Goal: Task Accomplishment & Management: Complete application form

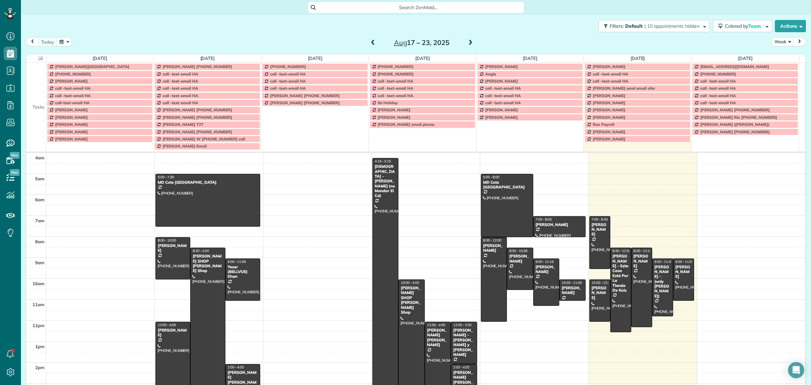
scroll to position [21, 0]
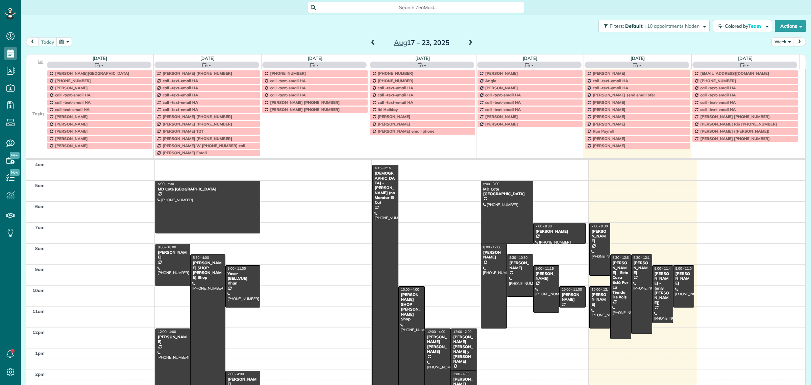
scroll to position [28, 0]
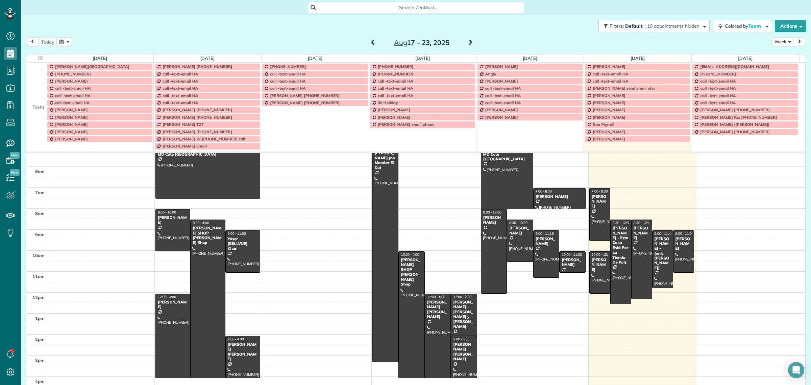
click at [381, 2] on div "Search ZenMaid…" at bounding box center [416, 7] width 216 height 11
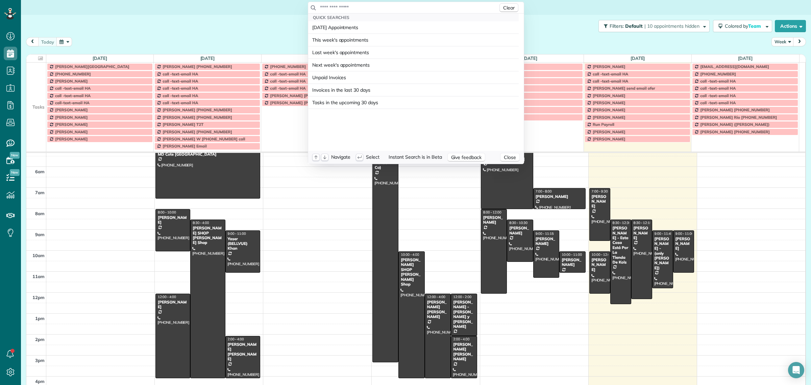
click at [381, 7] on input "text" at bounding box center [409, 7] width 178 height 7
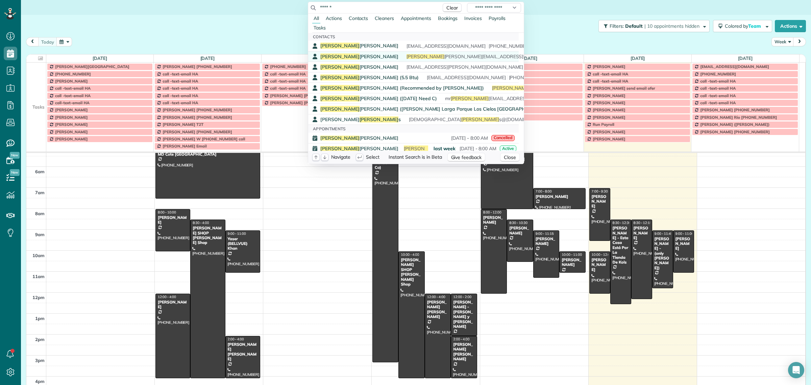
type input "******"
click at [347, 58] on span "Andrew Groeschel" at bounding box center [359, 56] width 78 height 6
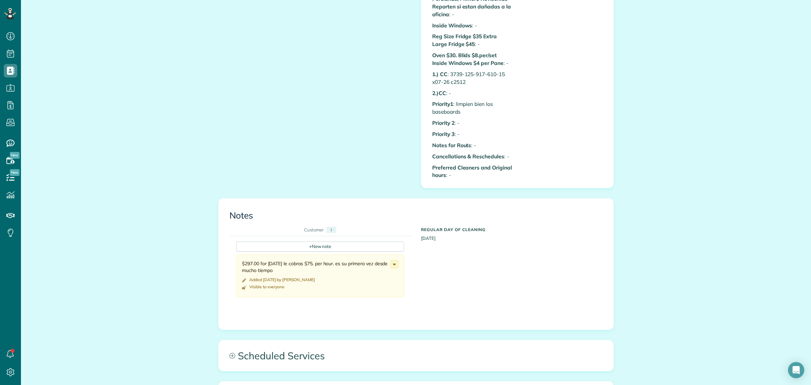
scroll to position [731, 0]
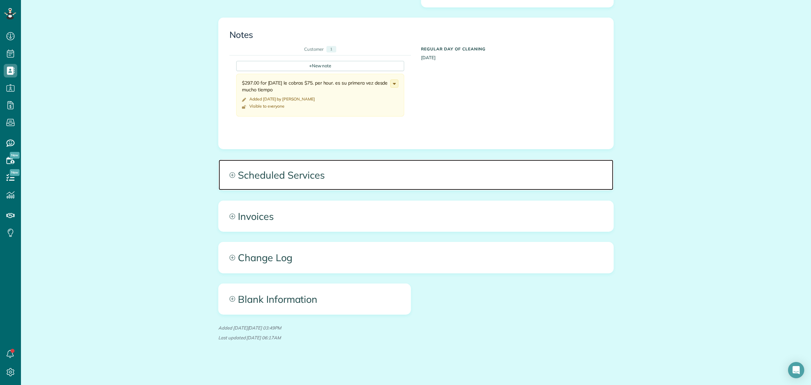
click at [293, 177] on span "Scheduled Services" at bounding box center [416, 175] width 395 height 30
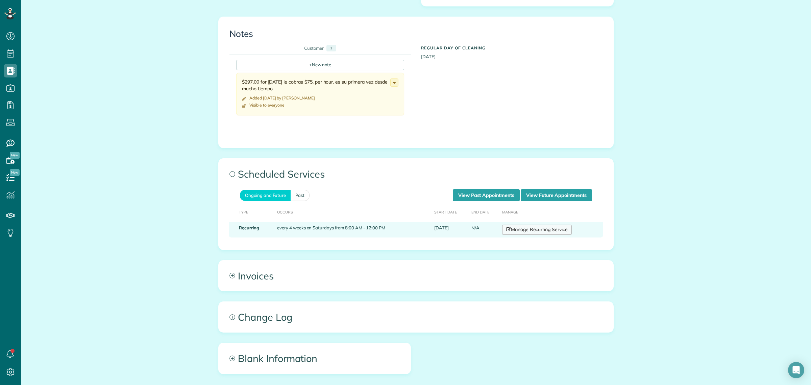
click at [537, 229] on link "Manage Recurring Service" at bounding box center [537, 229] width 70 height 10
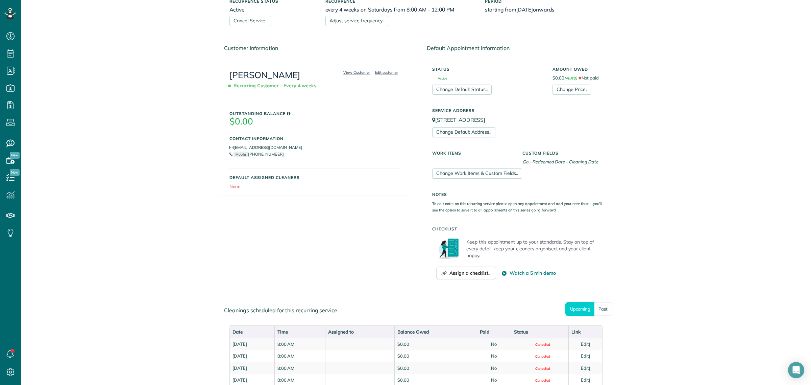
scroll to position [158, 0]
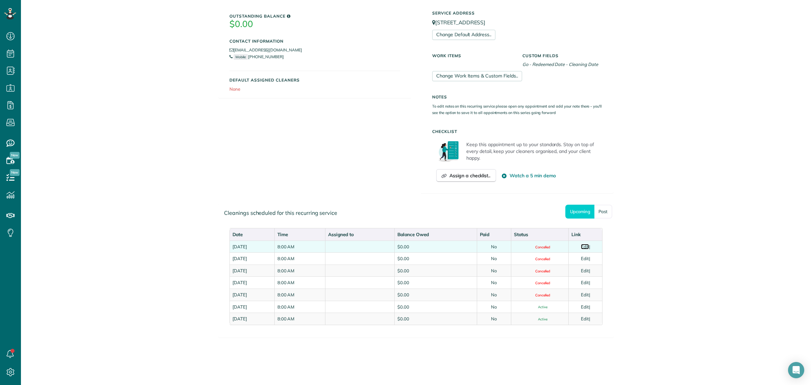
click at [585, 244] on link "Edit" at bounding box center [585, 246] width 8 height 5
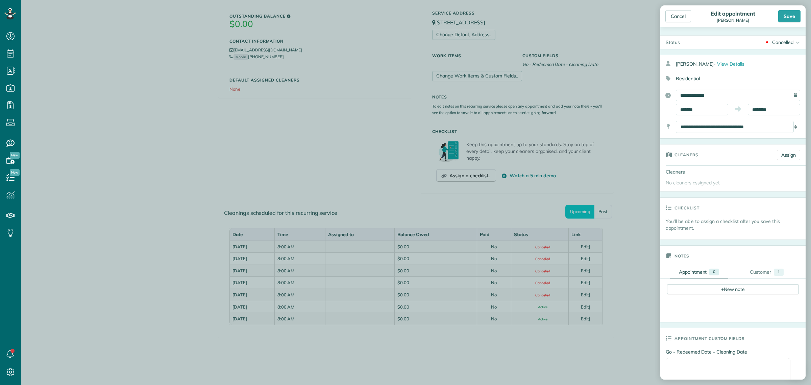
click at [782, 44] on div "Cancelled" at bounding box center [782, 42] width 21 height 7
click at [786, 54] on link "Active" at bounding box center [786, 52] width 39 height 11
click at [790, 15] on div "Save" at bounding box center [789, 16] width 22 height 12
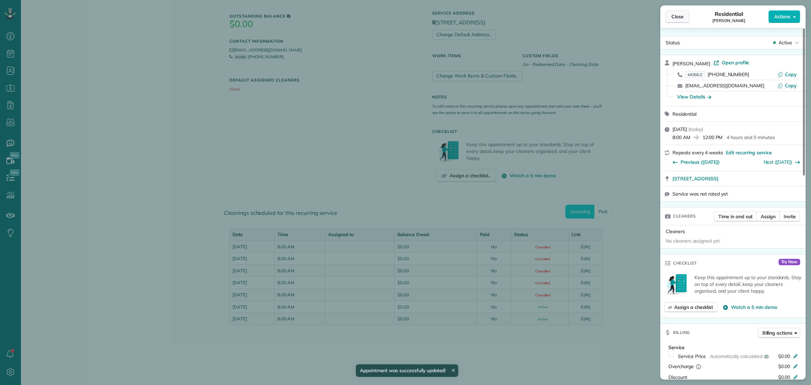
click at [678, 14] on span "Close" at bounding box center [678, 16] width 12 height 7
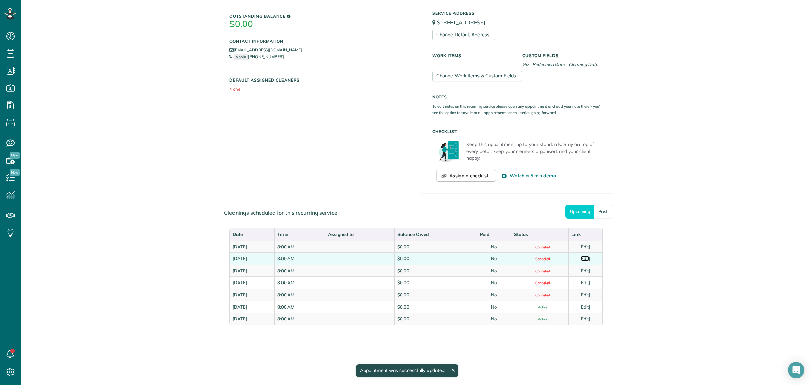
click at [585, 260] on link "Edit" at bounding box center [585, 258] width 8 height 5
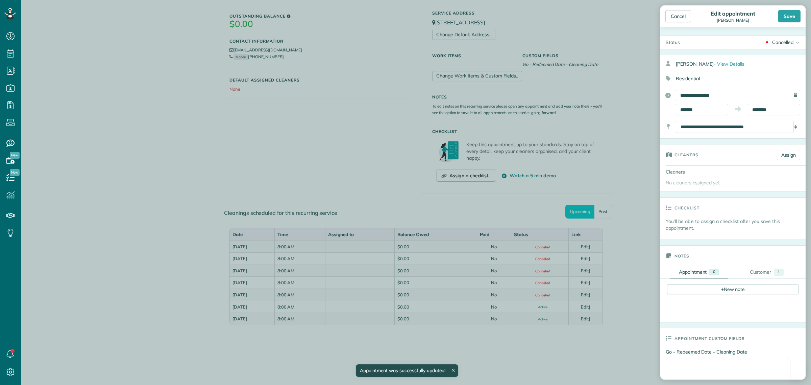
click at [781, 44] on div "Cancelled" at bounding box center [782, 42] width 21 height 7
click at [783, 53] on div "Active" at bounding box center [784, 52] width 14 height 5
click at [788, 14] on div "Save" at bounding box center [789, 16] width 22 height 12
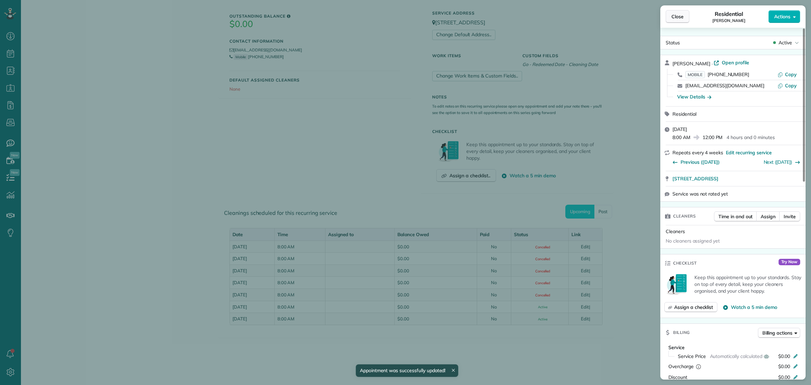
click at [678, 17] on span "Close" at bounding box center [678, 16] width 12 height 7
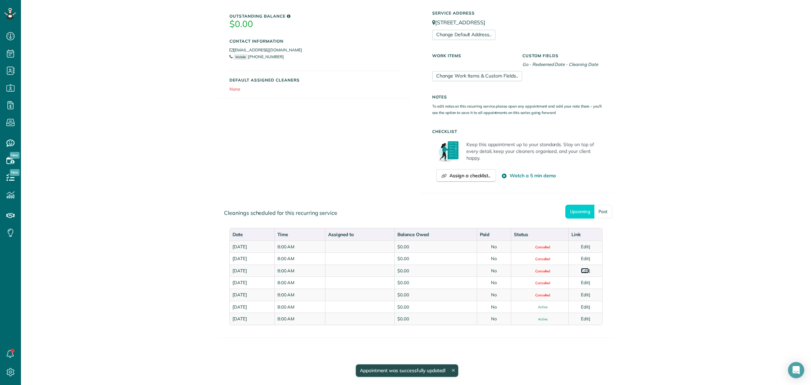
click at [585, 271] on link "Edit" at bounding box center [585, 270] width 8 height 5
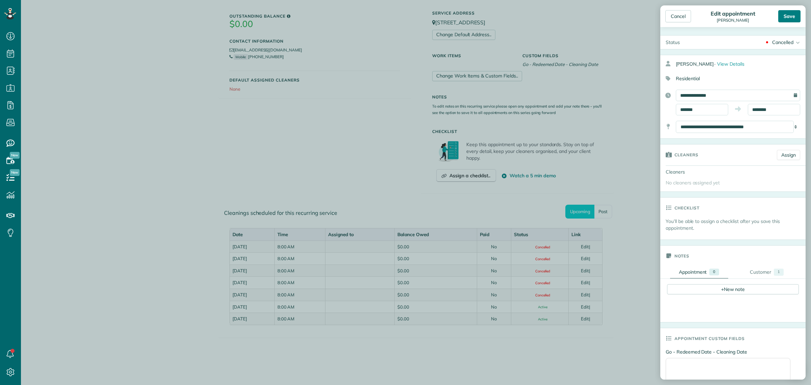
click at [793, 18] on div "Save" at bounding box center [789, 16] width 22 height 12
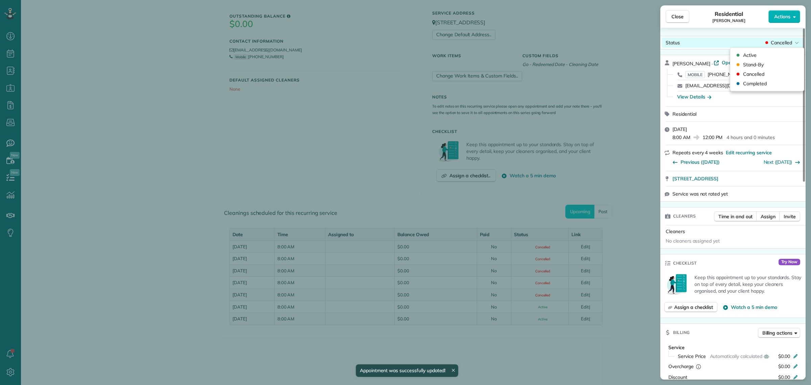
click at [778, 43] on span "Cancelled" at bounding box center [781, 42] width 21 height 7
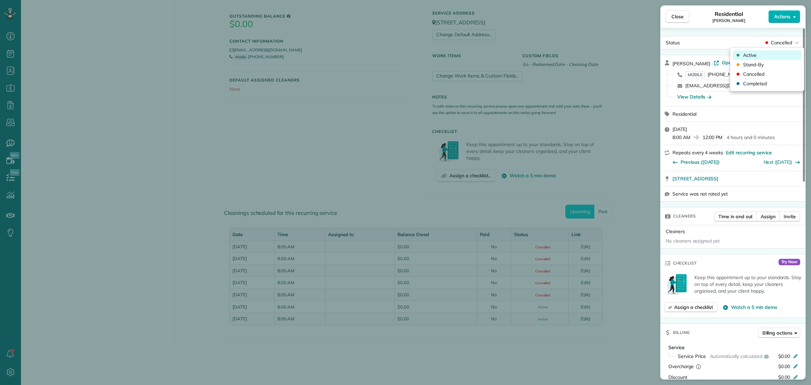
click at [753, 58] on span "Active" at bounding box center [750, 55] width 14 height 7
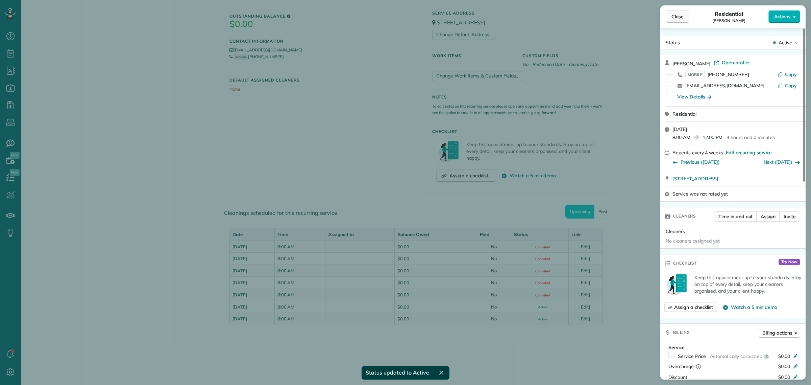
click at [686, 17] on button "Close" at bounding box center [678, 16] width 24 height 13
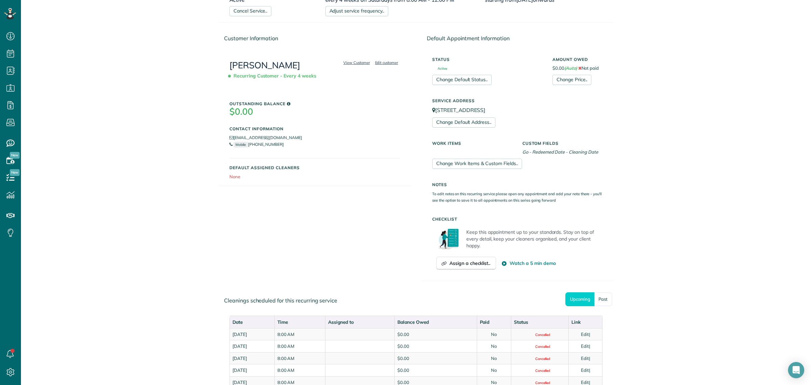
scroll to position [158, 0]
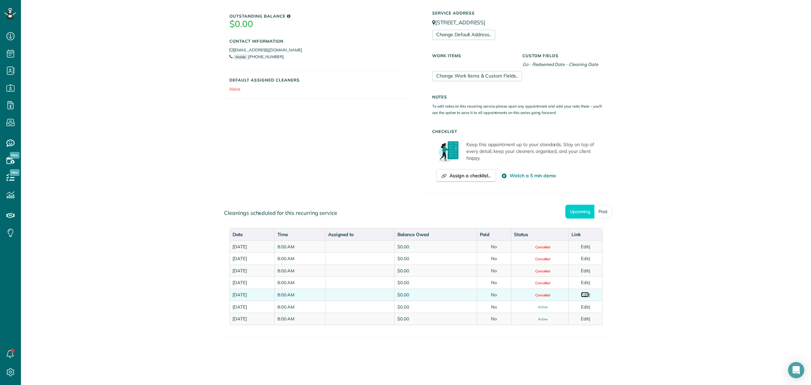
click at [582, 292] on link "Edit" at bounding box center [585, 294] width 8 height 5
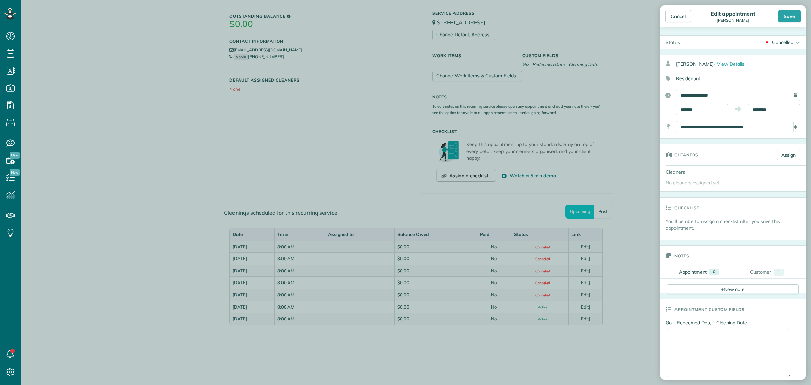
click at [777, 46] on div "Cancelled" at bounding box center [782, 42] width 21 height 7
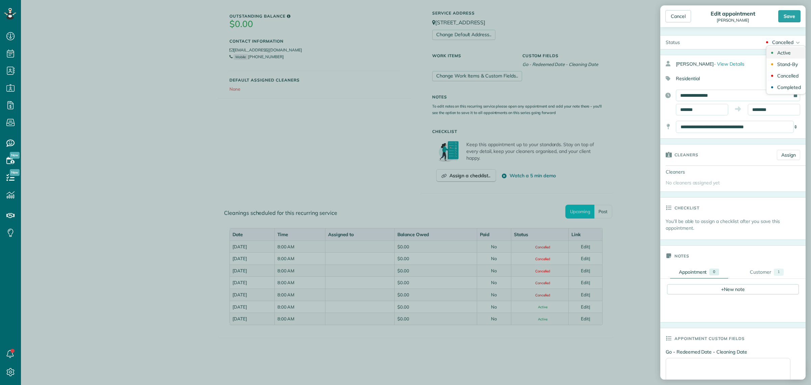
click at [780, 52] on div "Active" at bounding box center [784, 52] width 14 height 5
click at [794, 14] on div "Save" at bounding box center [789, 16] width 22 height 12
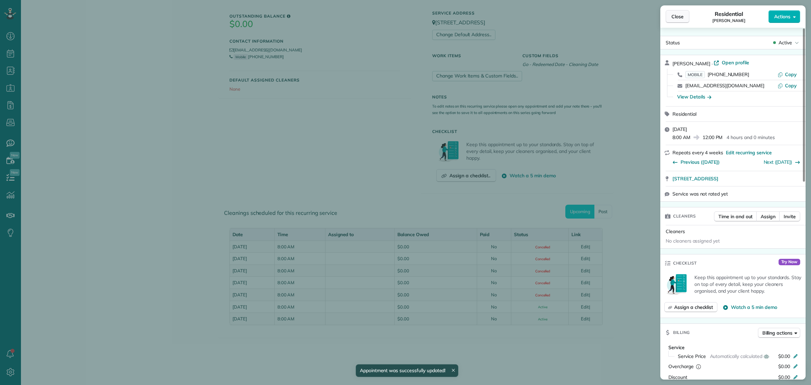
click at [681, 17] on span "Close" at bounding box center [678, 16] width 12 height 7
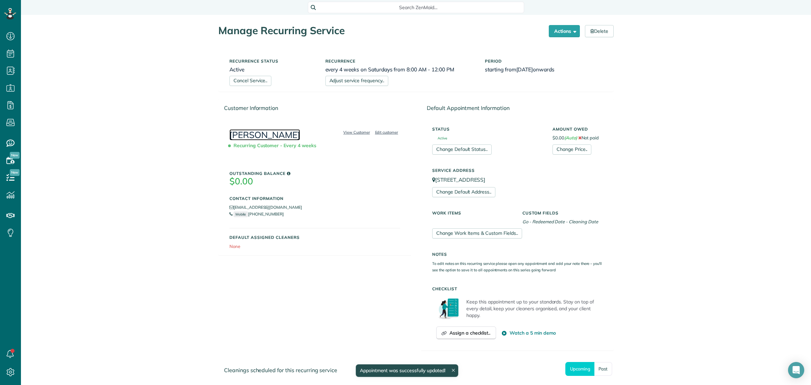
click at [269, 134] on link "[PERSON_NAME]" at bounding box center [265, 134] width 71 height 11
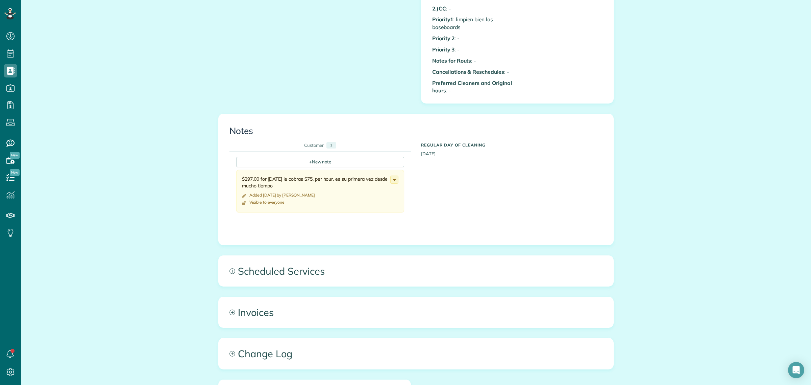
scroll to position [731, 0]
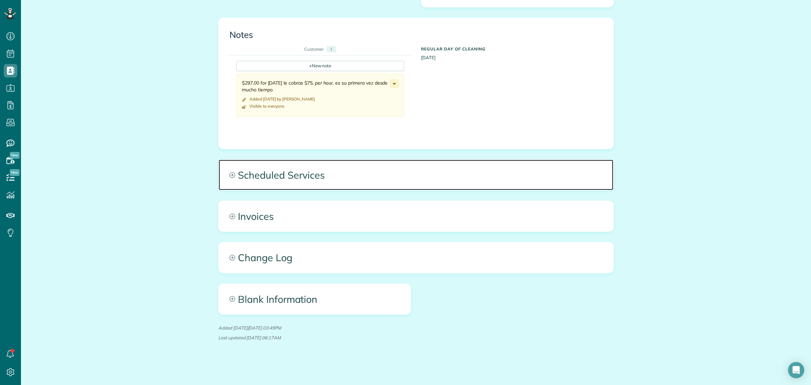
click at [303, 169] on span "Scheduled Services" at bounding box center [416, 175] width 395 height 30
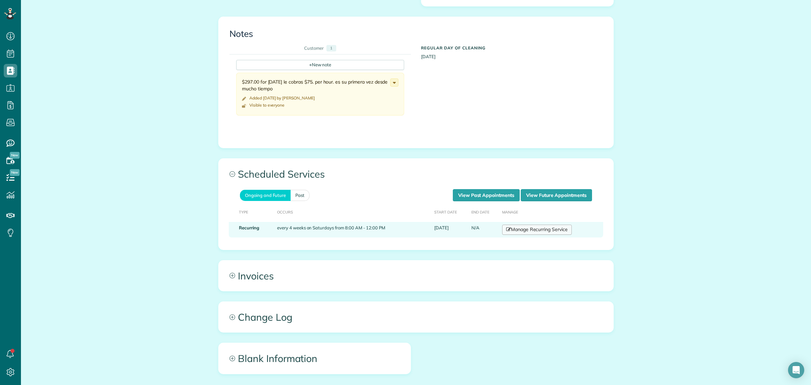
click at [545, 228] on link "Manage Recurring Service" at bounding box center [537, 229] width 70 height 10
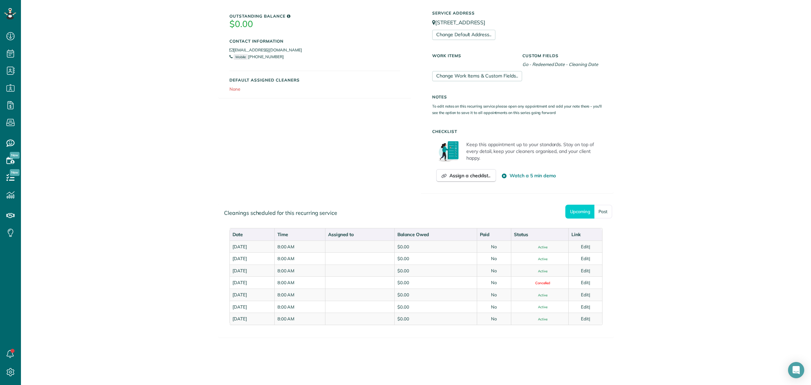
scroll to position [158, 0]
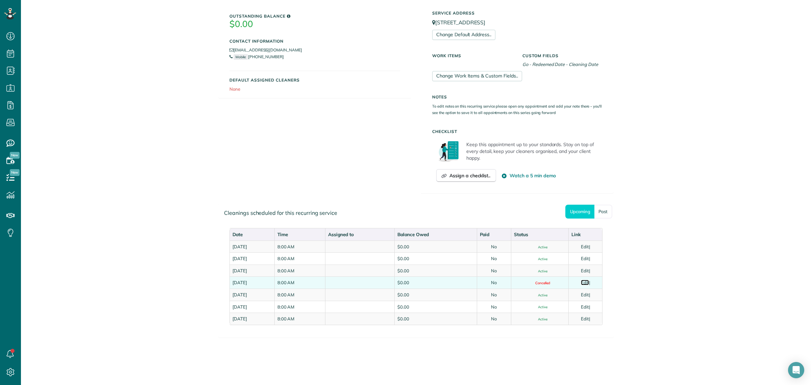
click at [584, 283] on link "Edit" at bounding box center [585, 282] width 8 height 5
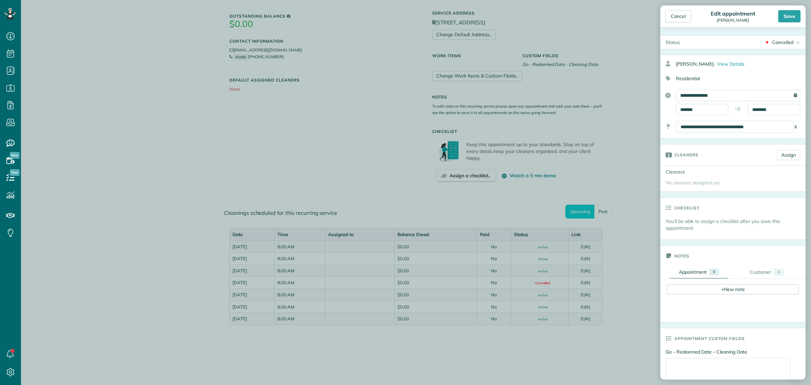
click at [781, 41] on div "Cancelled" at bounding box center [782, 42] width 21 height 7
click at [787, 54] on link "Active" at bounding box center [786, 52] width 39 height 11
click at [790, 16] on div "Save" at bounding box center [789, 16] width 22 height 12
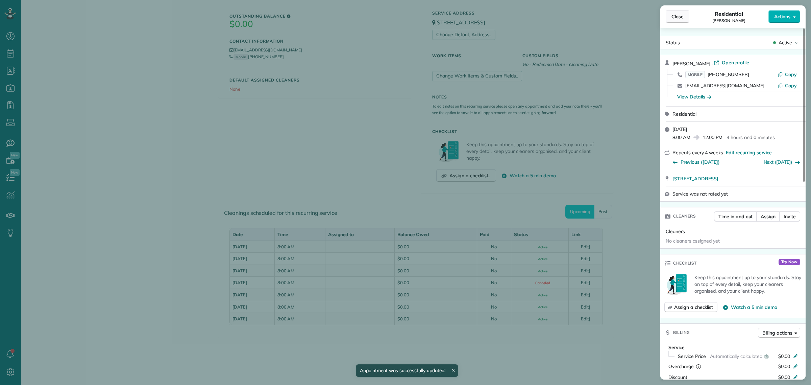
click at [677, 19] on span "Close" at bounding box center [678, 16] width 12 height 7
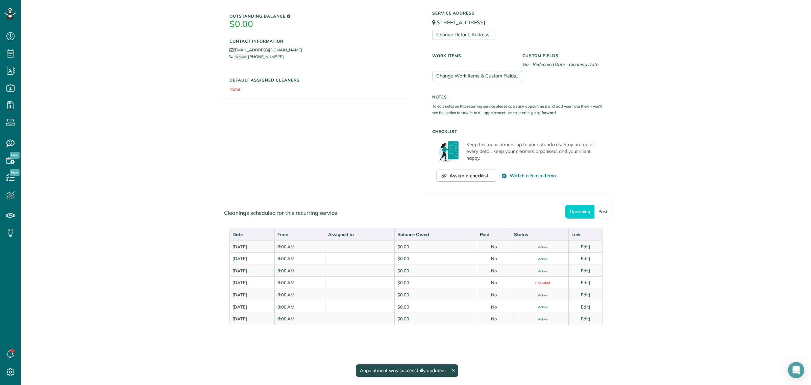
scroll to position [31, 0]
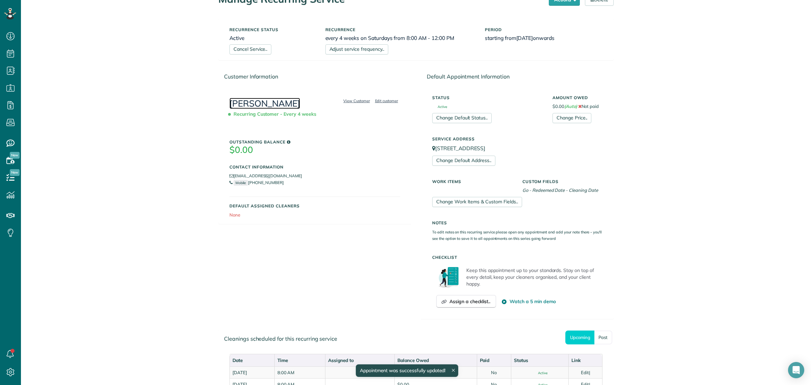
click at [273, 103] on link "[PERSON_NAME]" at bounding box center [265, 103] width 71 height 11
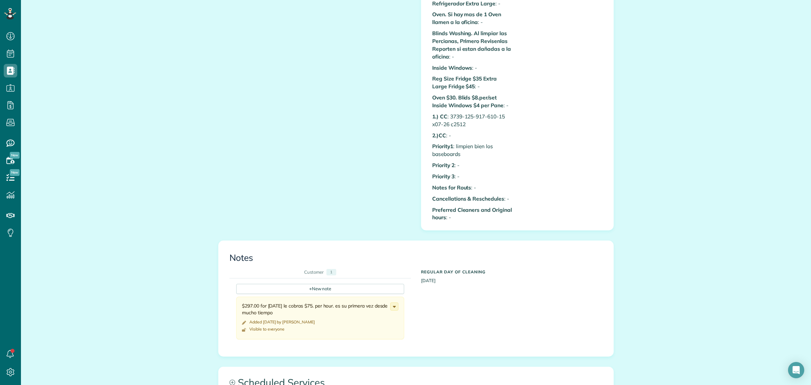
scroll to position [716, 0]
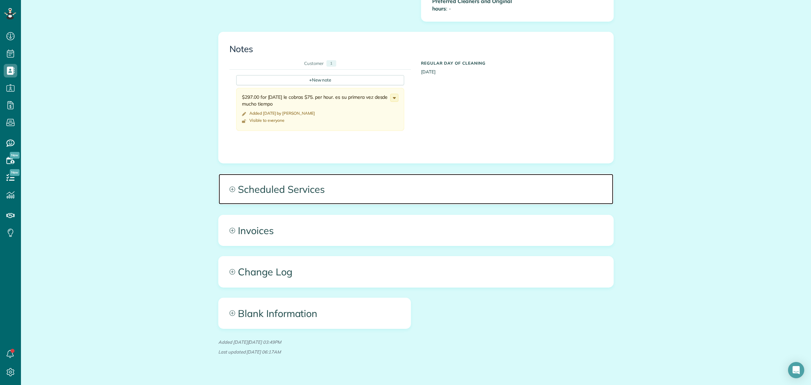
click at [281, 193] on span "Scheduled Services" at bounding box center [416, 189] width 395 height 30
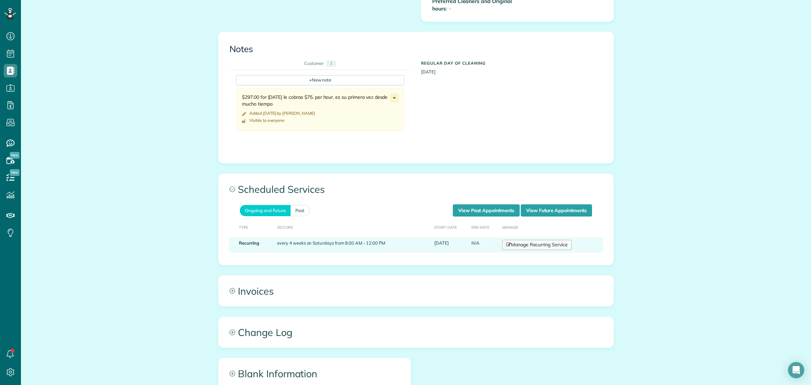
click at [539, 245] on link "Manage Recurring Service" at bounding box center [537, 245] width 70 height 10
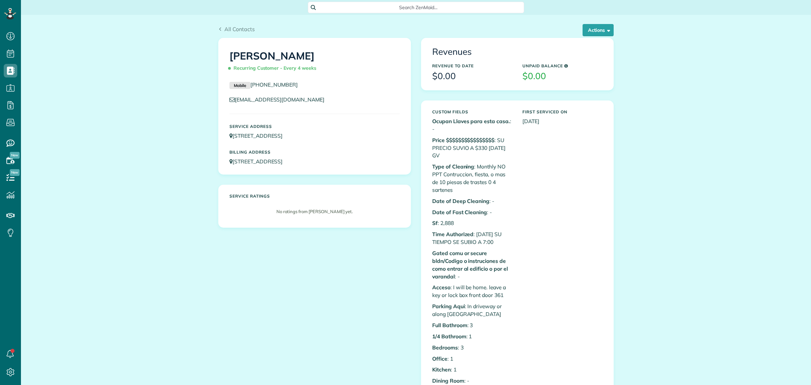
scroll to position [3, 3]
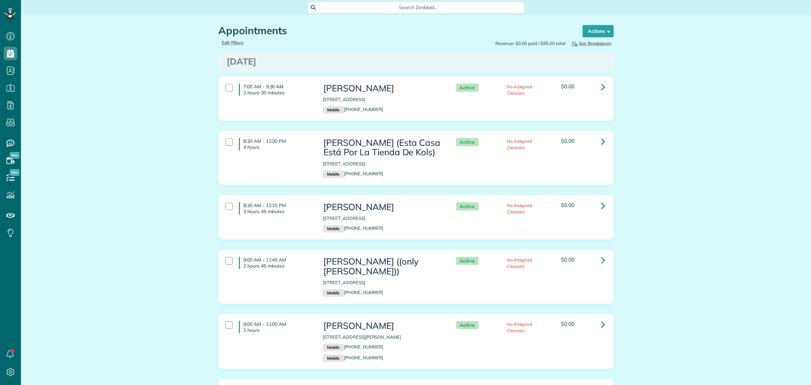
scroll to position [3, 3]
click at [343, 12] on div "Search ZenMaid…" at bounding box center [416, 7] width 216 height 11
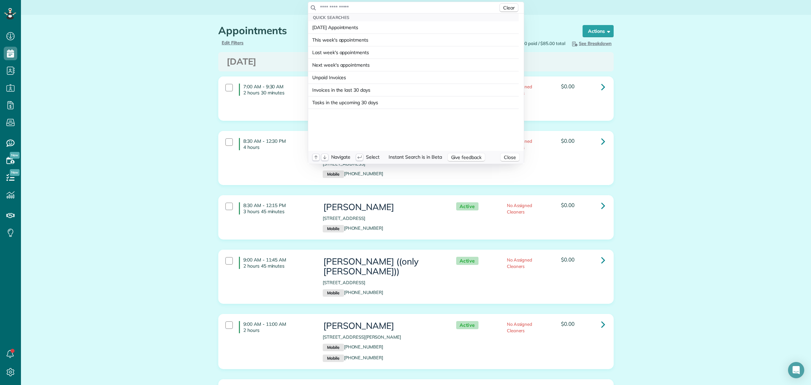
click at [341, 7] on input "text" at bounding box center [409, 7] width 178 height 7
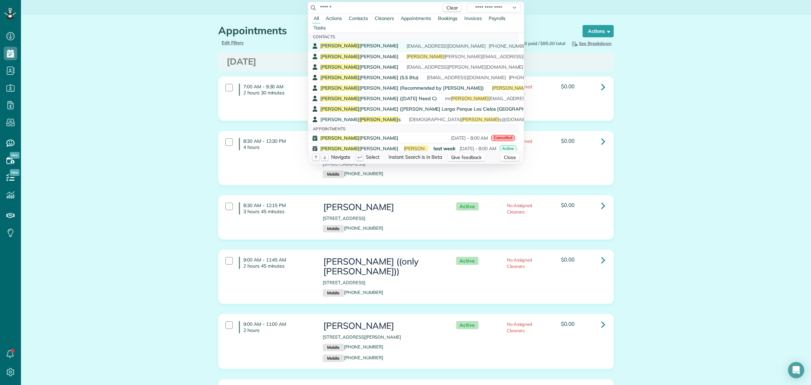
type input "******"
click at [349, 43] on div "Andrew Spottswood" at bounding box center [359, 46] width 78 height 6
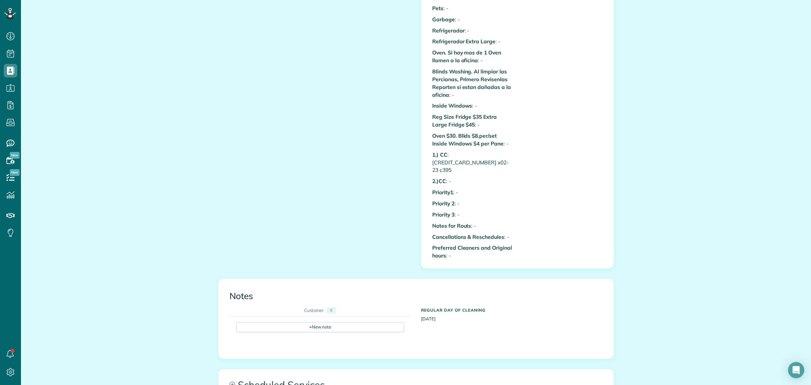
scroll to position [549, 0]
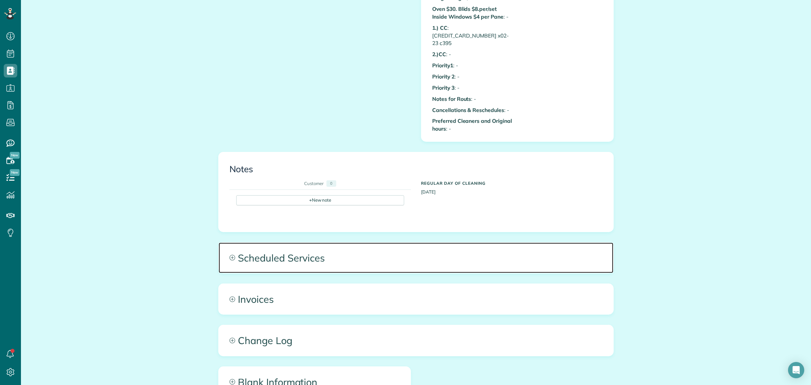
click at [302, 251] on span "Scheduled Services" at bounding box center [416, 257] width 395 height 30
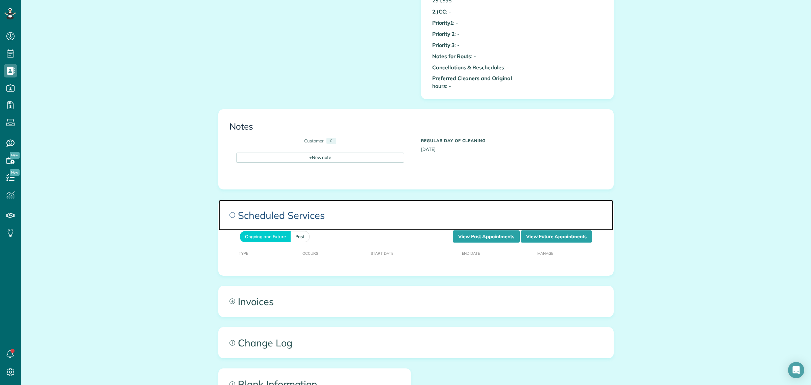
scroll to position [592, 0]
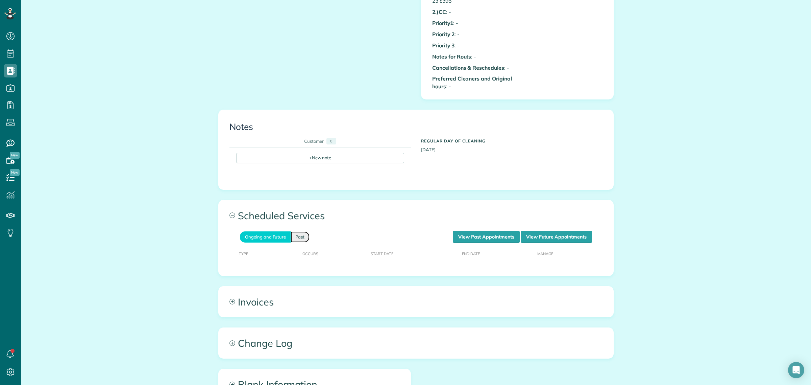
click at [293, 231] on link "Past" at bounding box center [300, 236] width 19 height 11
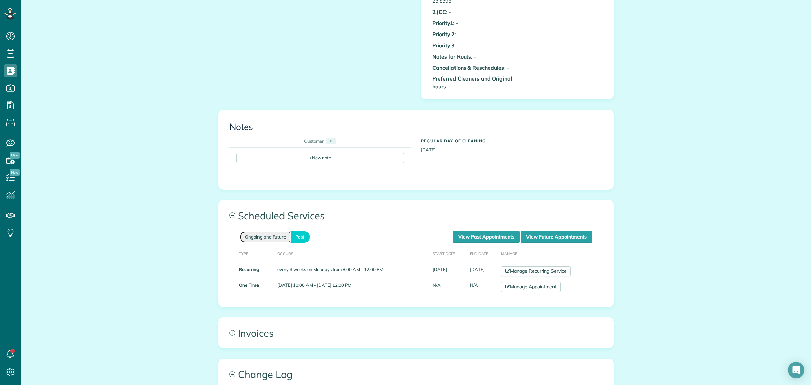
click at [267, 231] on link "Ongoing and Future" at bounding box center [265, 236] width 51 height 11
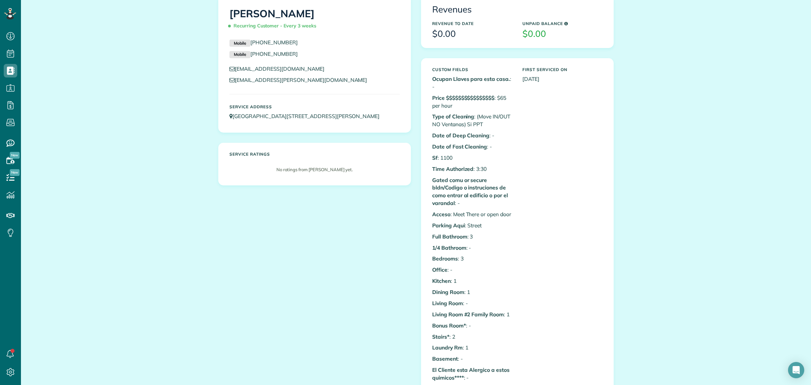
scroll to position [0, 0]
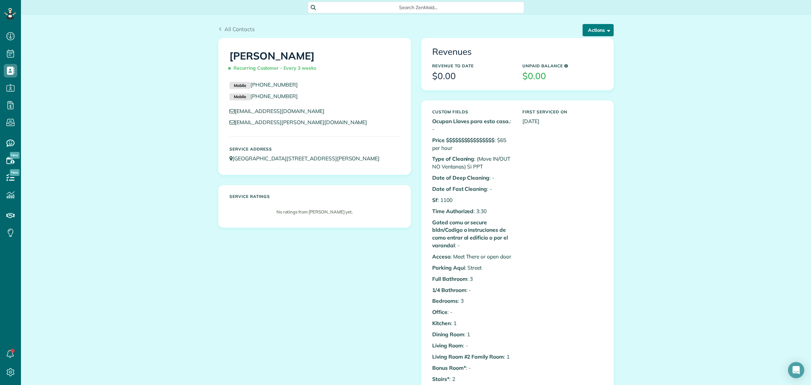
click at [595, 24] on button "Actions" at bounding box center [598, 30] width 31 height 12
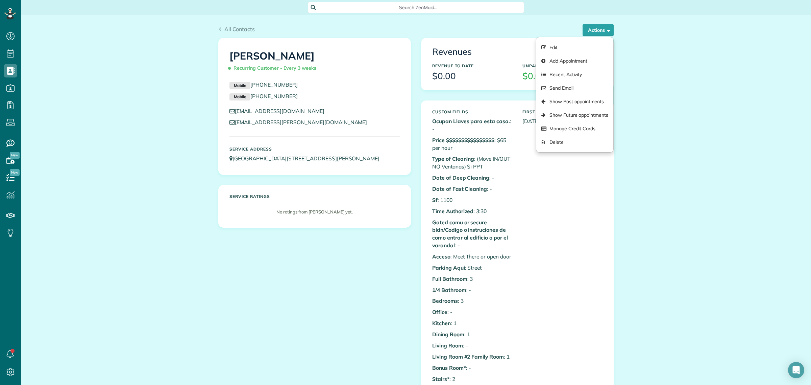
drag, startPoint x: 334, startPoint y: 52, endPoint x: 215, endPoint y: 50, distance: 118.7
click at [219, 50] on div "Andrew Spottswood Recurring Customer - Every 3 weeks Mobile (425) 516-5641 Mobi…" at bounding box center [315, 106] width 192 height 136
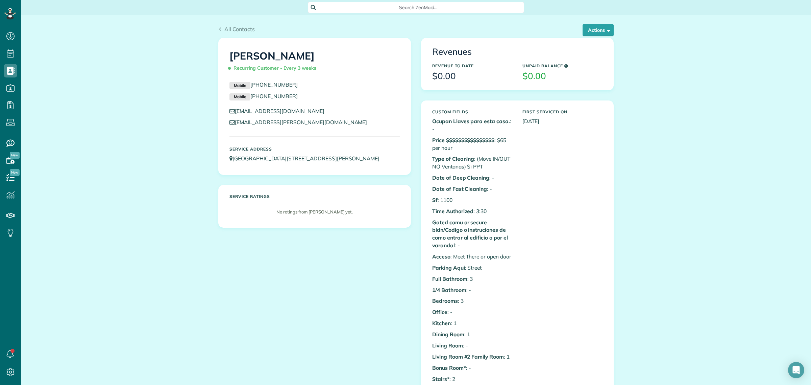
copy h1 "[PERSON_NAME]"
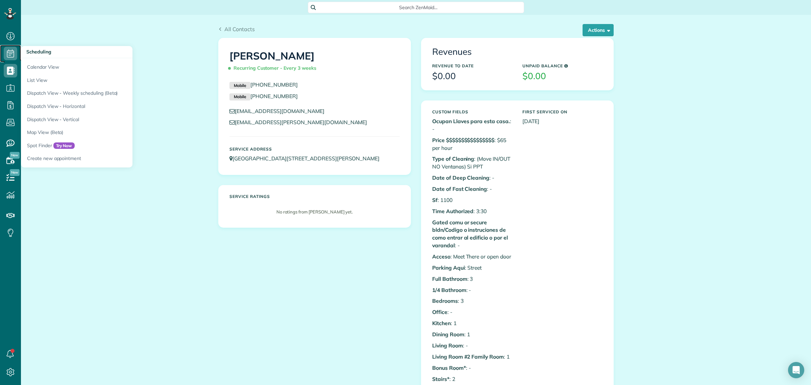
click at [16, 52] on icon at bounding box center [11, 54] width 14 height 14
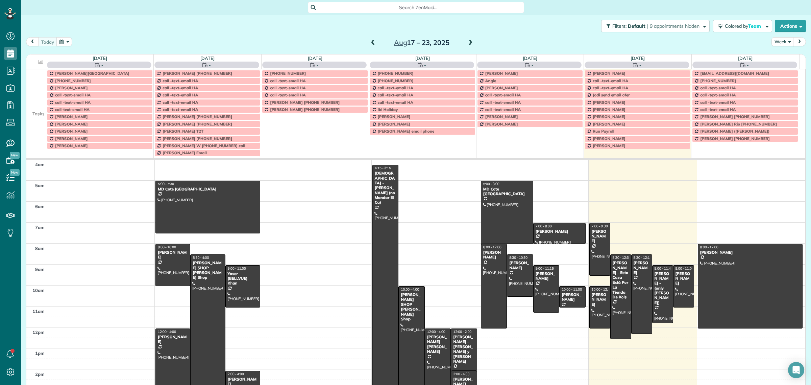
scroll to position [28, 0]
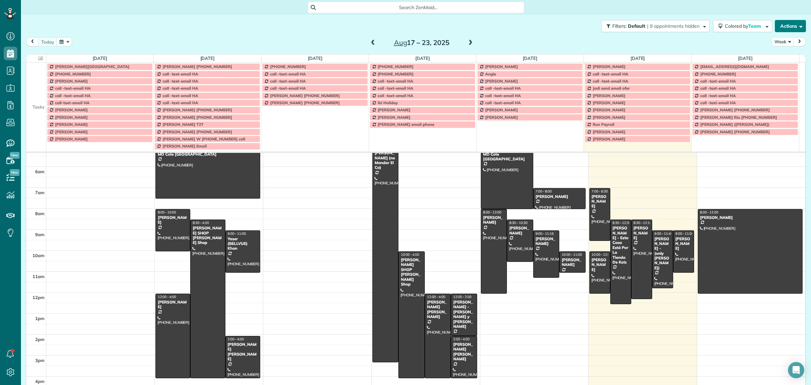
click at [787, 31] on button "Actions" at bounding box center [790, 26] width 31 height 12
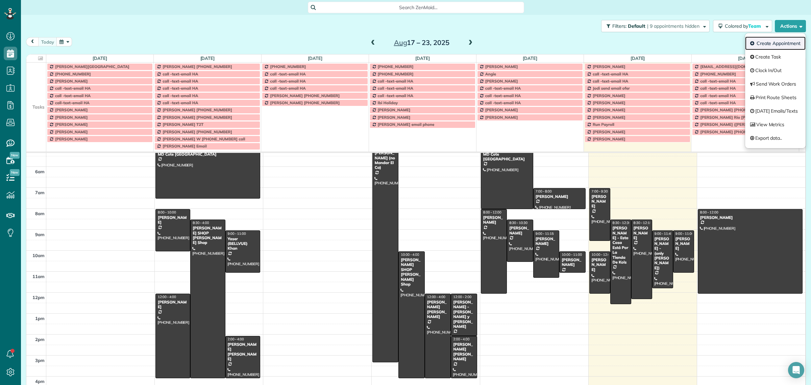
click at [773, 44] on link "Create Appointment" at bounding box center [775, 44] width 61 height 14
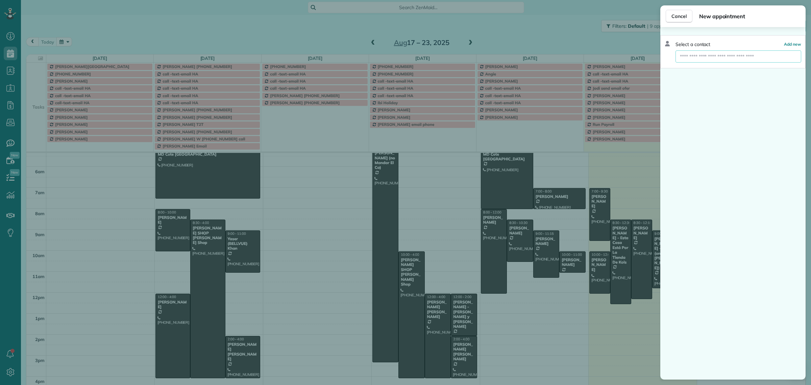
click at [699, 58] on input "text" at bounding box center [739, 56] width 126 height 12
paste input "**********"
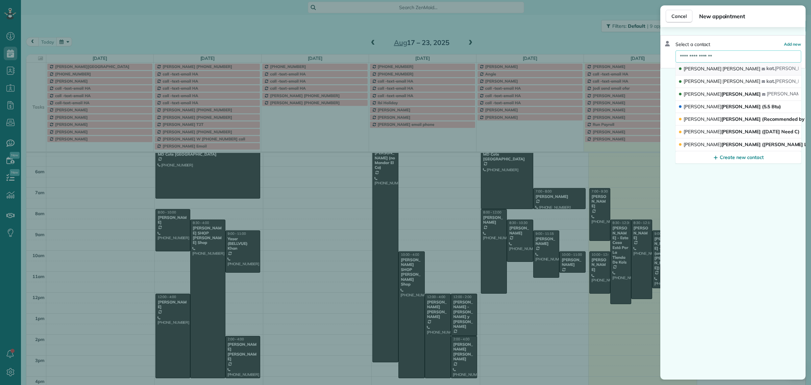
type input "**********"
click at [723, 70] on span "[PERSON_NAME]" at bounding box center [742, 69] width 38 height 6
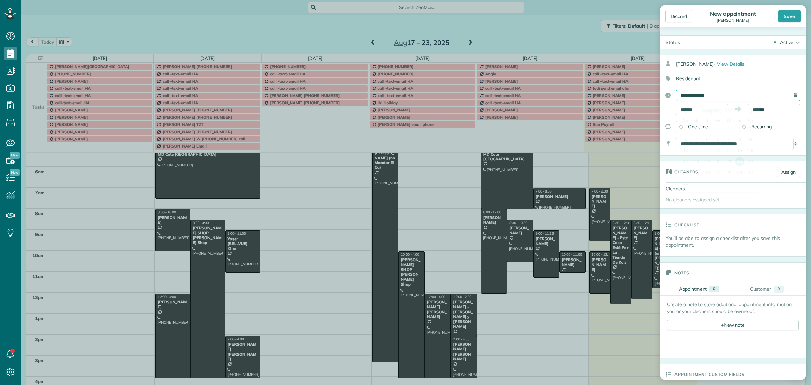
click at [691, 97] on input "**********" at bounding box center [738, 95] width 124 height 11
click at [750, 110] on link "Next" at bounding box center [751, 110] width 19 height 17
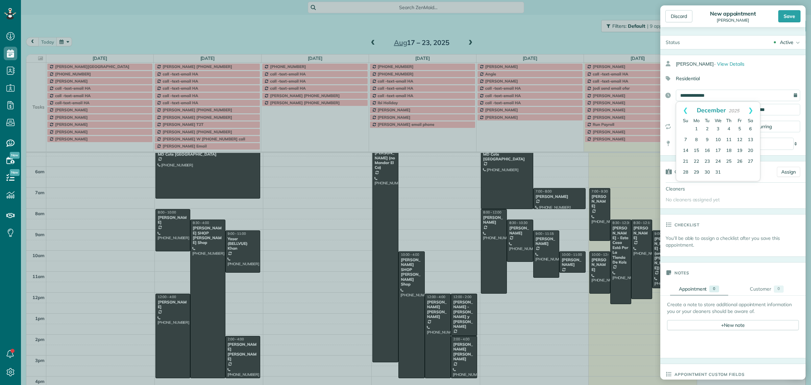
click at [750, 110] on link "Next" at bounding box center [751, 110] width 19 height 17
click at [739, 128] on link "2" at bounding box center [740, 129] width 11 height 11
click at [690, 95] on input "**********" at bounding box center [738, 95] width 124 height 11
click at [696, 139] on link "5" at bounding box center [696, 140] width 11 height 11
type input "**********"
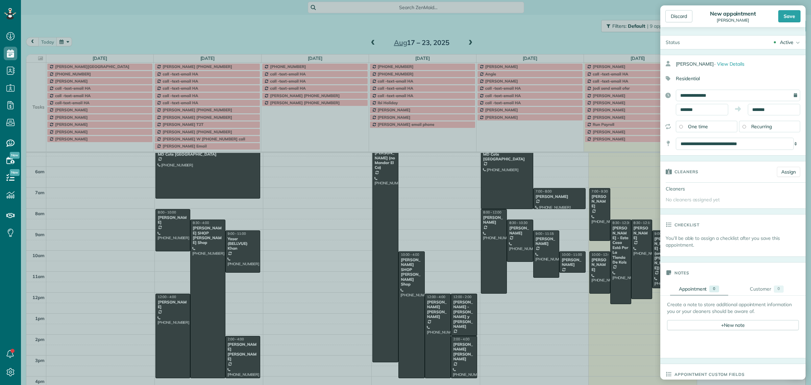
click at [743, 127] on div "Recurring" at bounding box center [770, 126] width 62 height 11
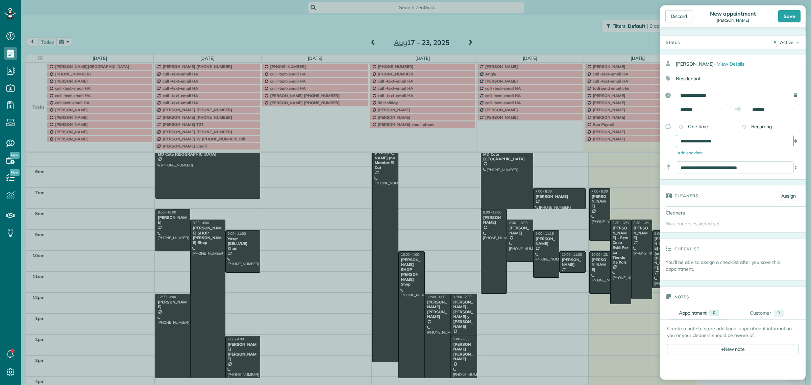
click at [723, 138] on select "**********" at bounding box center [735, 141] width 118 height 12
select select "**********"
click at [676, 136] on select "**********" at bounding box center [735, 141] width 118 height 12
click at [694, 107] on input "*******" at bounding box center [702, 109] width 52 height 11
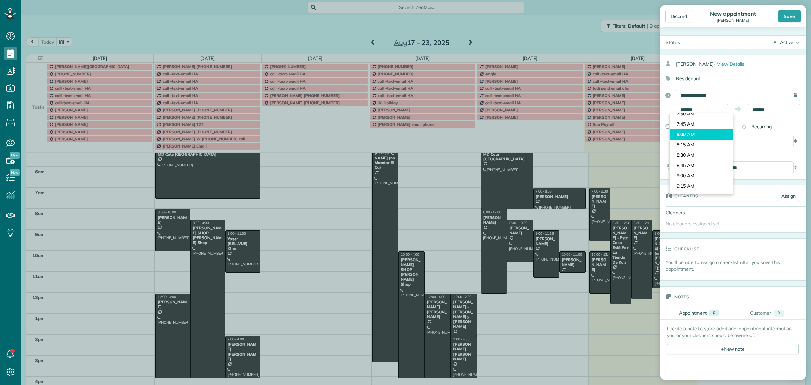
type input "*******"
click at [696, 132] on body "Dashboard Scheduling Calendar View List View Dispatch View - Weekly scheduling …" at bounding box center [405, 192] width 811 height 385
click at [757, 109] on input "*******" at bounding box center [774, 109] width 52 height 11
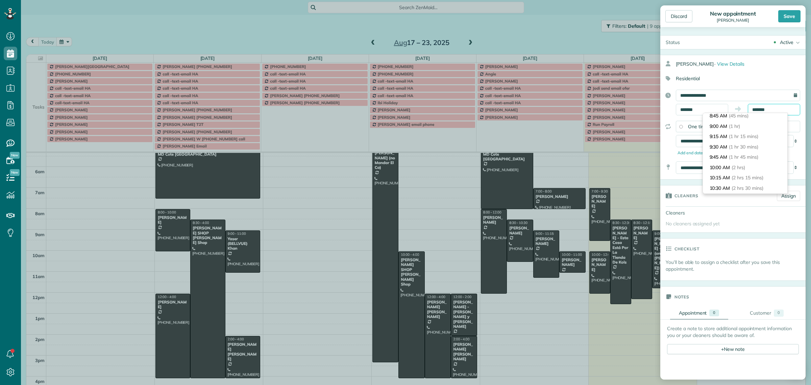
scroll to position [127, 0]
type input "********"
click at [730, 153] on li "12:00 PM (4 hrs)" at bounding box center [745, 156] width 85 height 10
click at [791, 16] on div "Save" at bounding box center [789, 16] width 22 height 12
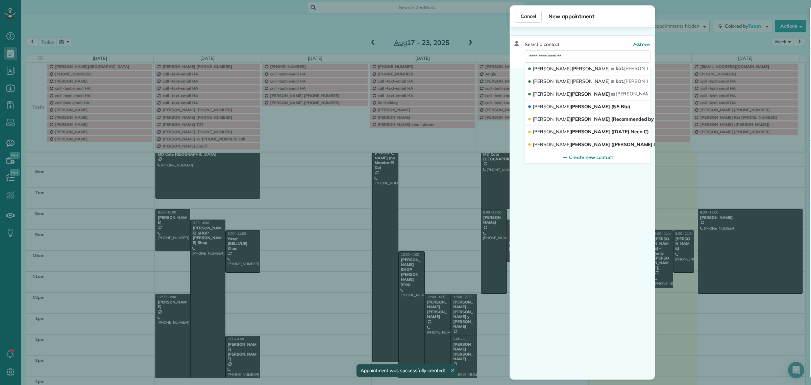
scroll to position [21, 0]
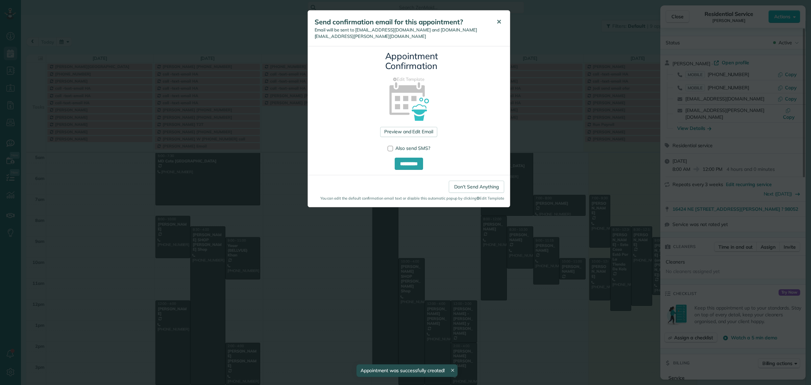
click at [494, 22] on button "✕" at bounding box center [498, 22] width 15 height 16
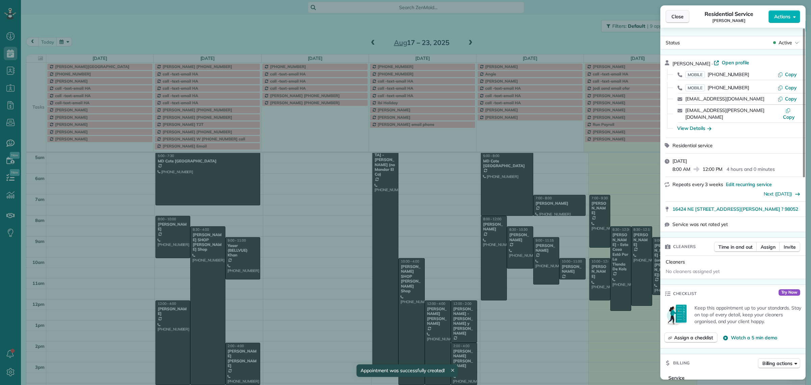
click at [669, 18] on button "Close" at bounding box center [678, 16] width 24 height 13
